Goal: Information Seeking & Learning: Find specific fact

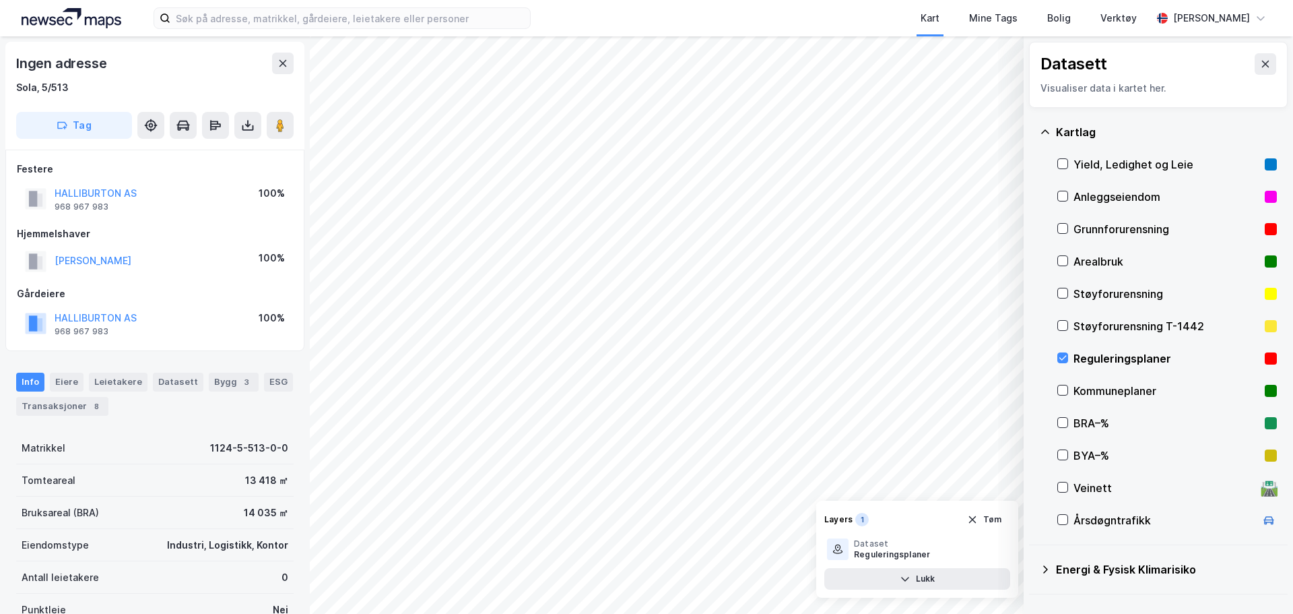
scroll to position [3, 0]
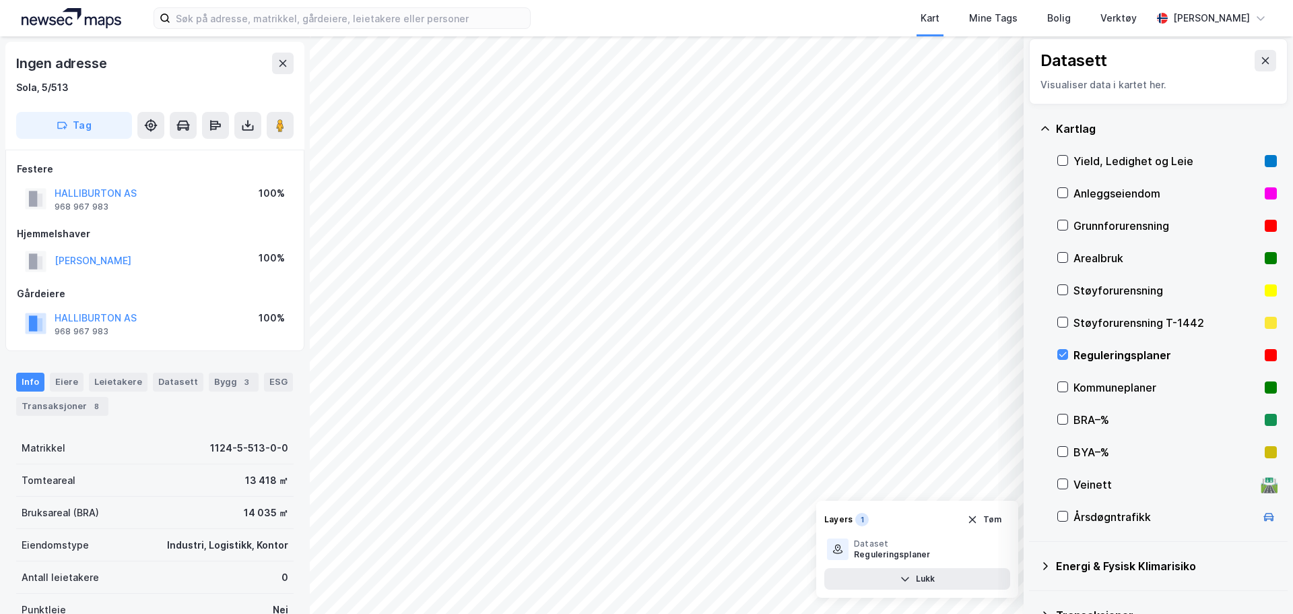
click at [1261, 67] on button at bounding box center [1266, 61] width 22 height 22
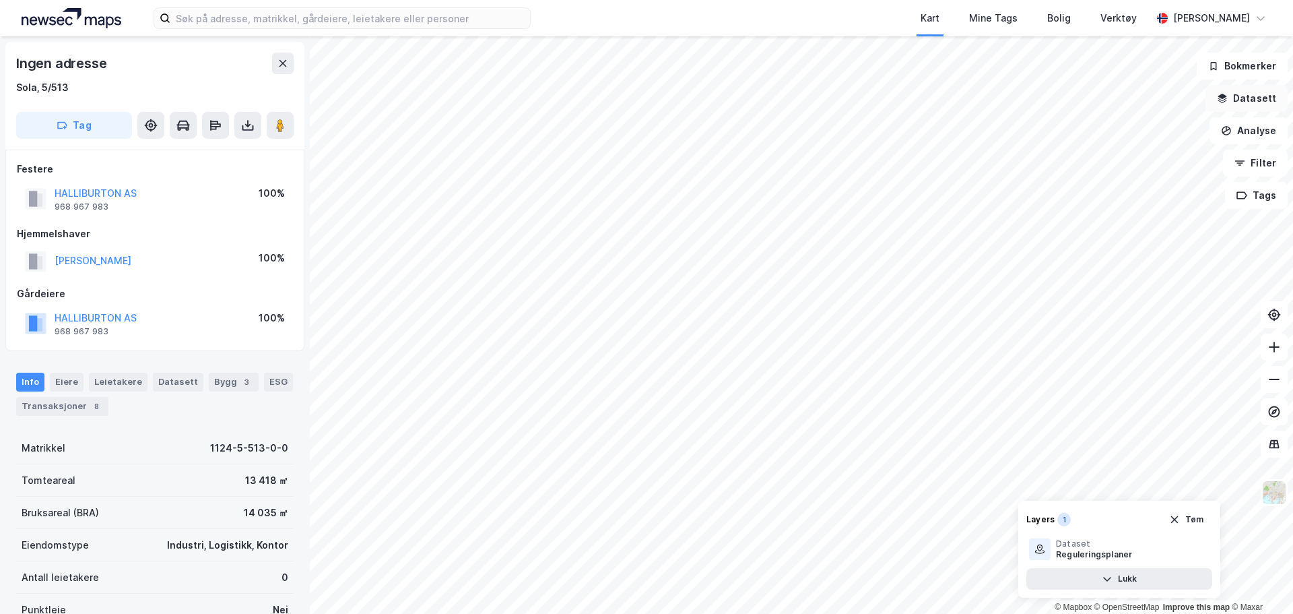
click at [1245, 96] on button "Datasett" at bounding box center [1247, 98] width 82 height 27
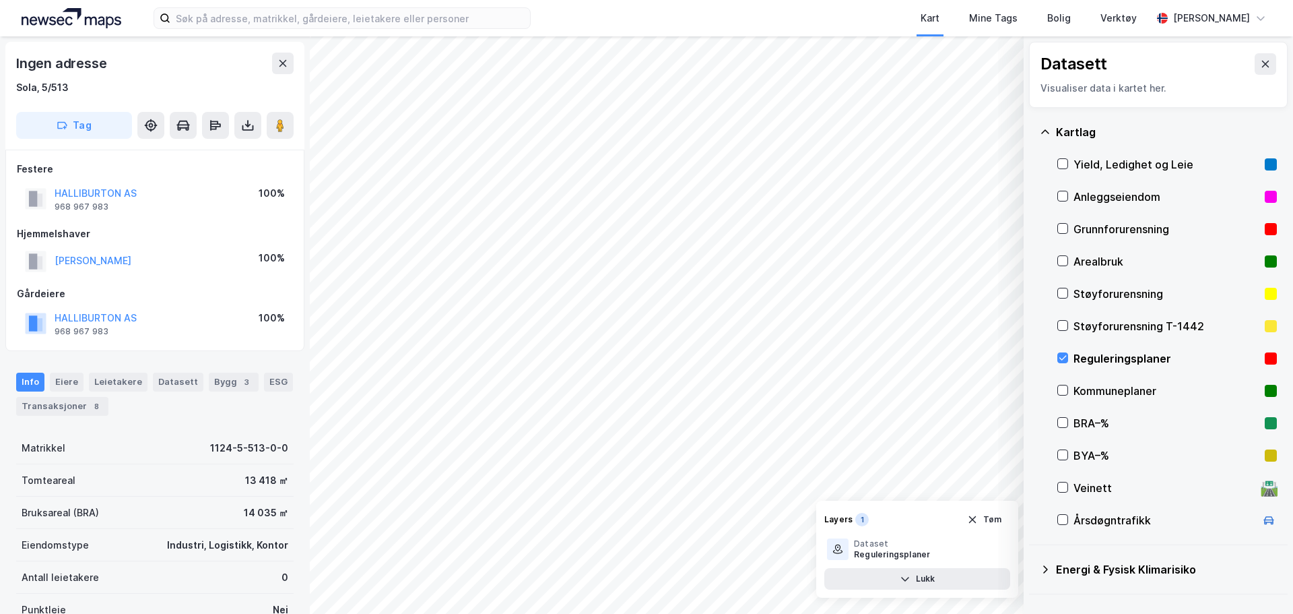
click at [1092, 348] on div "Reguleringsplaner" at bounding box center [1167, 358] width 220 height 32
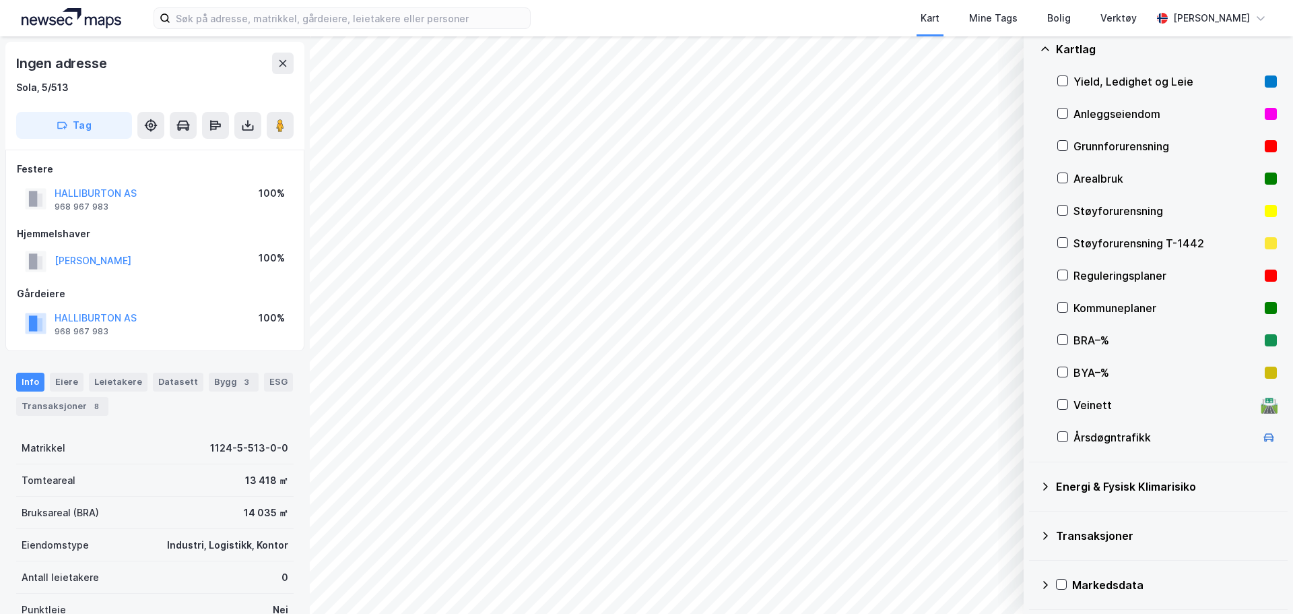
scroll to position [84, 0]
click at [1109, 500] on div "Energi & Fysisk Klimarisiko" at bounding box center [1158, 485] width 237 height 32
click at [1111, 485] on div "Energi & Fysisk Klimarisiko" at bounding box center [1166, 485] width 221 height 16
click at [1092, 550] on div "Transaksjoner" at bounding box center [1158, 534] width 259 height 49
click at [1098, 533] on div "Transaksjoner" at bounding box center [1166, 534] width 221 height 16
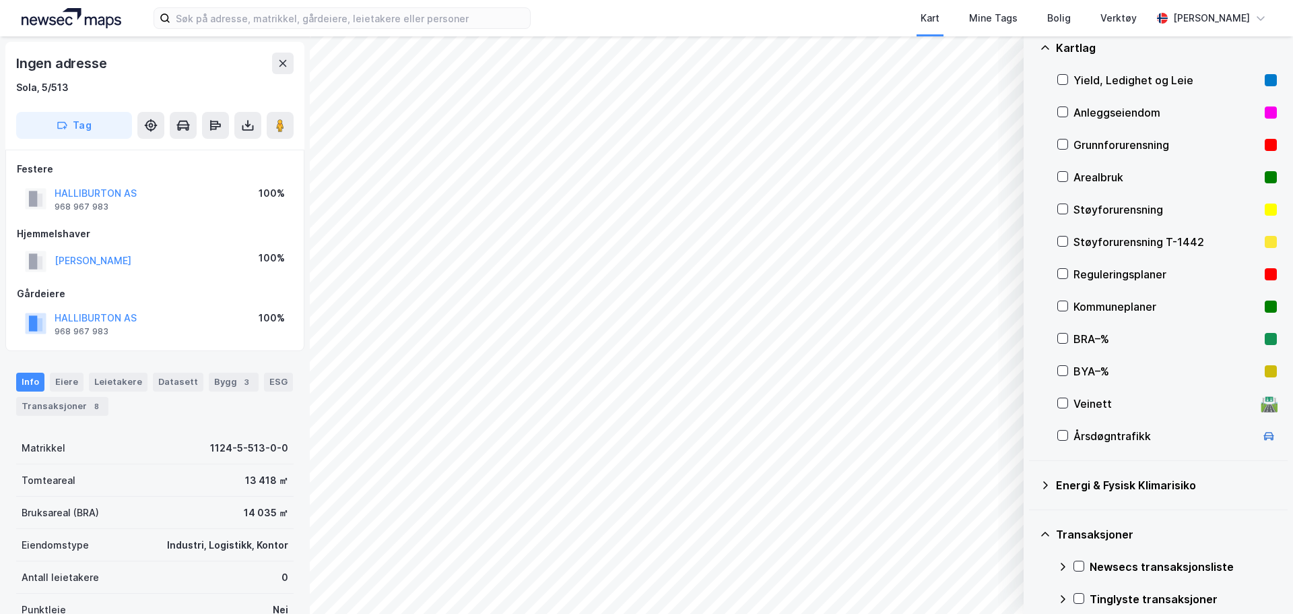
click at [1099, 532] on div "Transaksjoner" at bounding box center [1166, 534] width 221 height 16
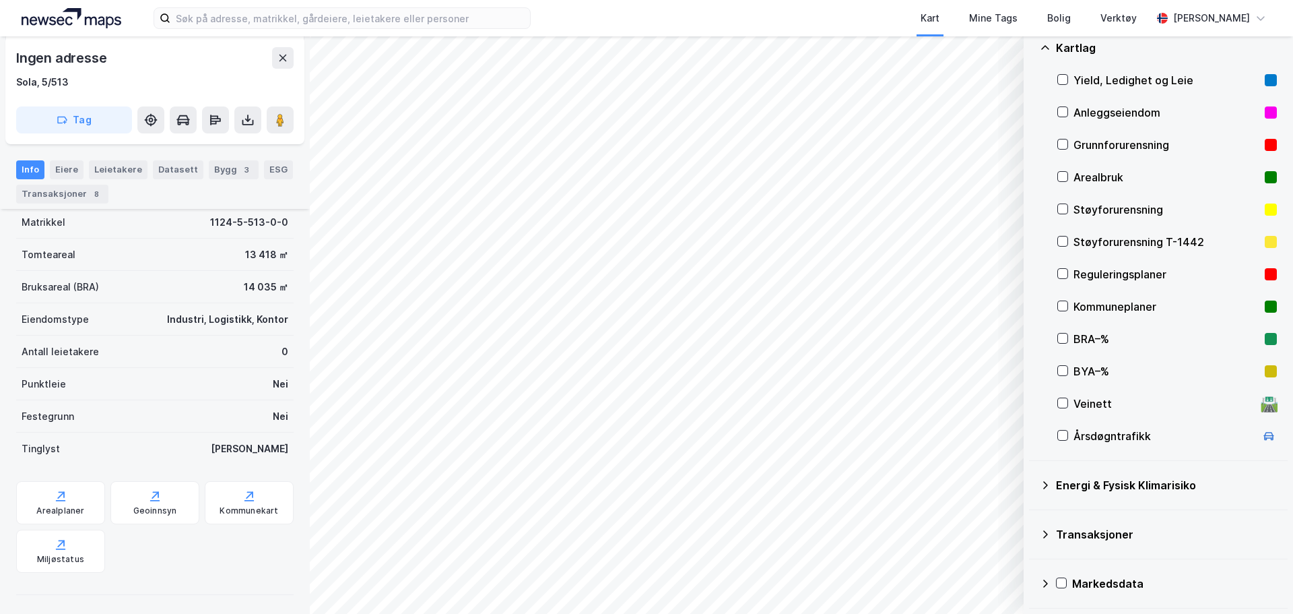
scroll to position [228, 0]
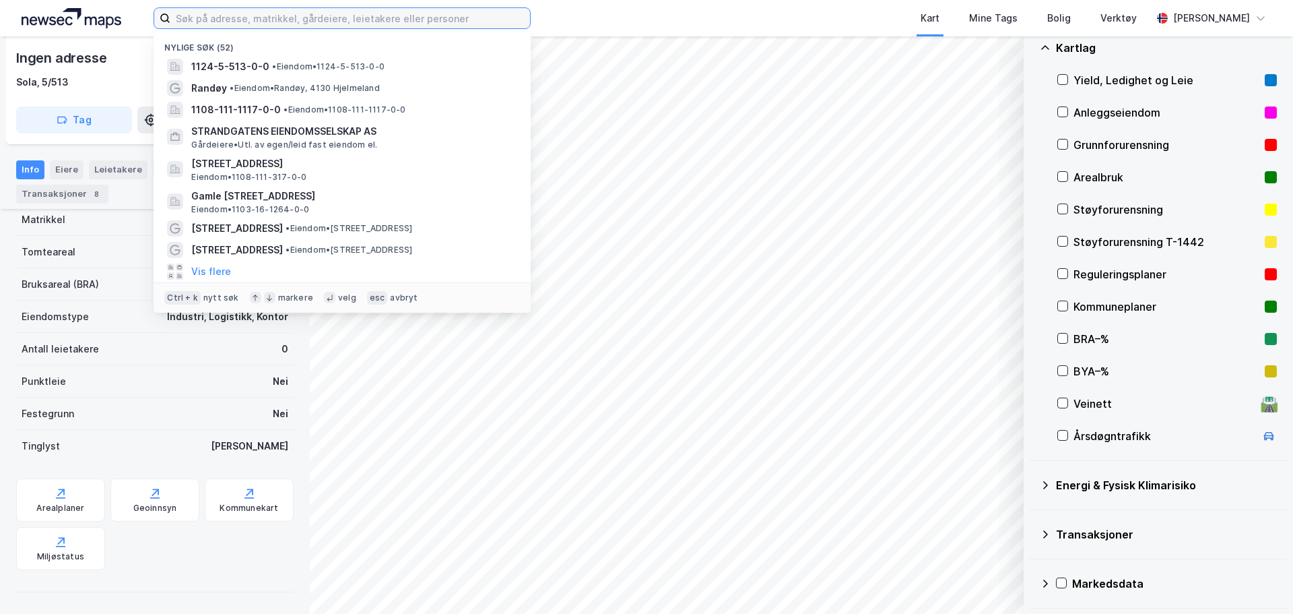
click at [498, 26] on input at bounding box center [350, 18] width 360 height 20
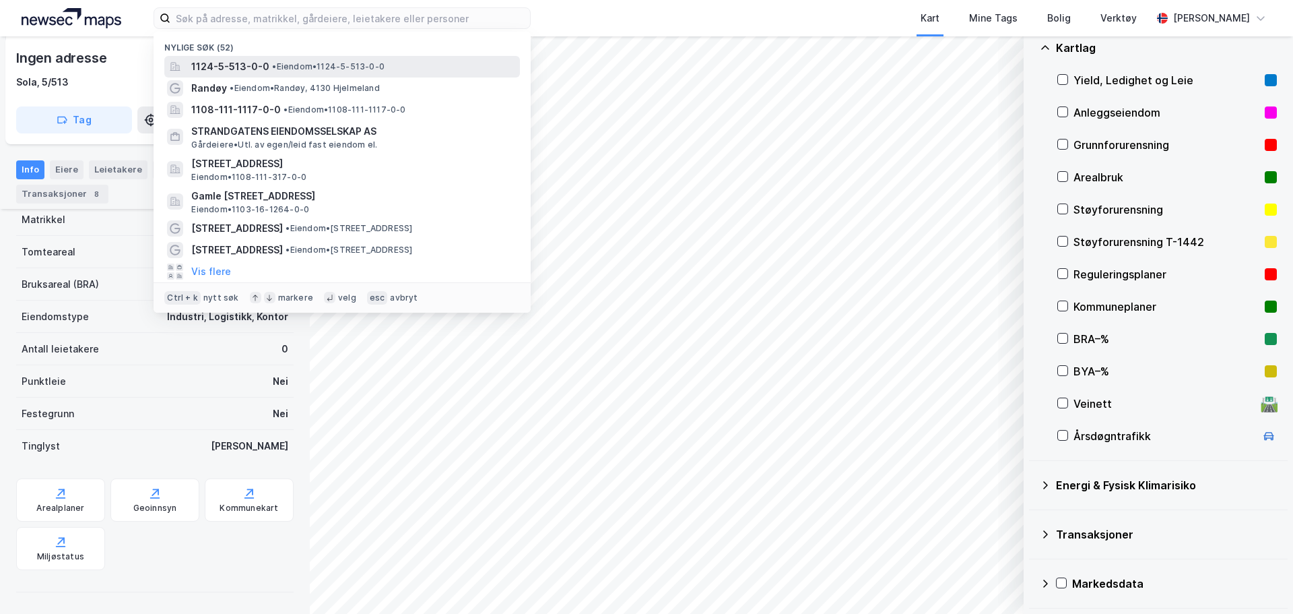
click at [245, 59] on span "1124-5-513-0-0" at bounding box center [230, 67] width 78 height 16
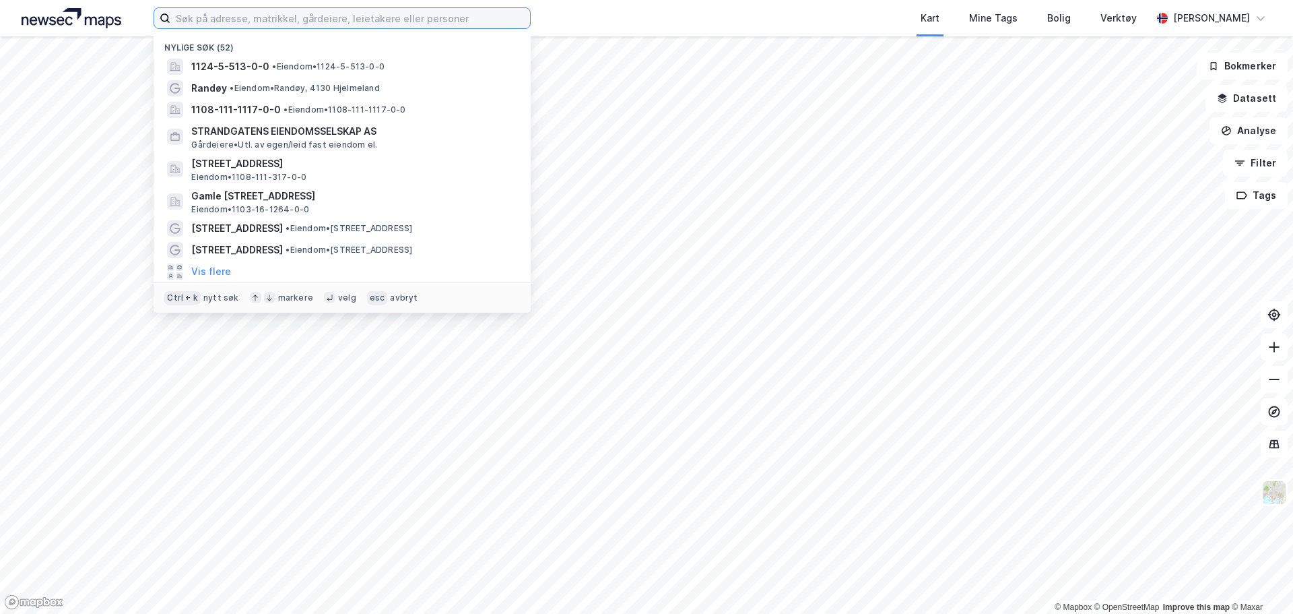
click at [418, 26] on input at bounding box center [350, 18] width 360 height 20
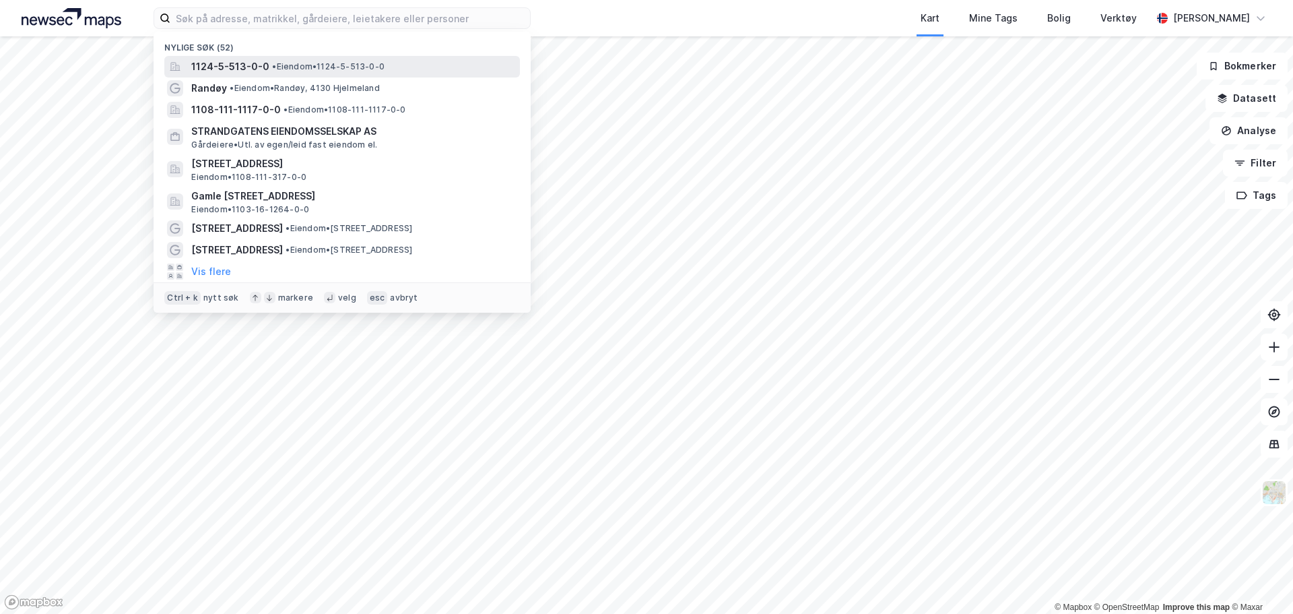
click at [290, 62] on span "• Eiendom • 1124-5-513-0-0" at bounding box center [328, 66] width 112 height 11
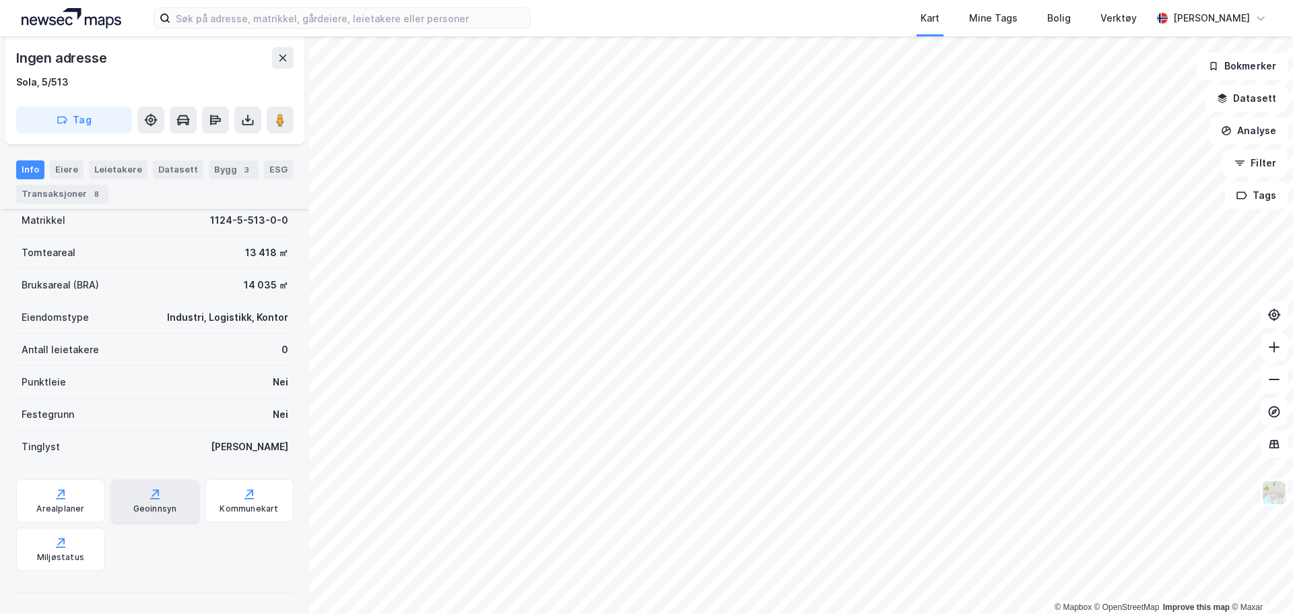
scroll to position [228, 0]
